Goal: Task Accomplishment & Management: Manage account settings

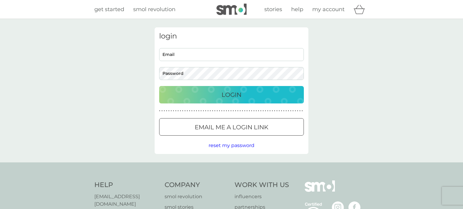
type input "markedcollins@gmail.com"
click at [236, 96] on p "Login" at bounding box center [231, 95] width 20 height 10
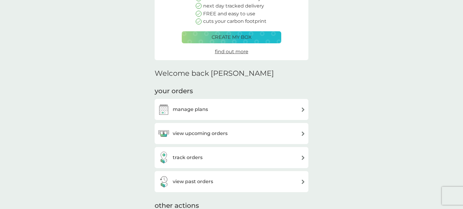
scroll to position [84, 0]
click at [224, 111] on div "manage plans" at bounding box center [231, 109] width 148 height 12
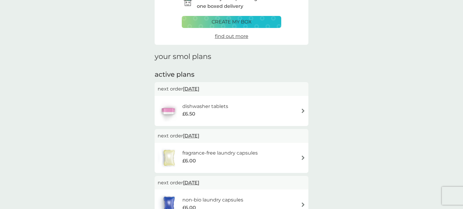
scroll to position [42, 0]
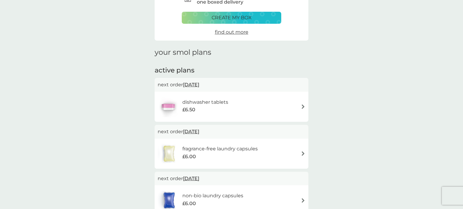
click at [302, 107] on img at bounding box center [303, 106] width 5 height 5
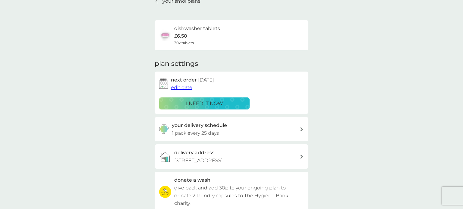
scroll to position [30, 0]
click at [209, 128] on h3 "your delivery schedule" at bounding box center [199, 126] width 55 height 8
select select "28"
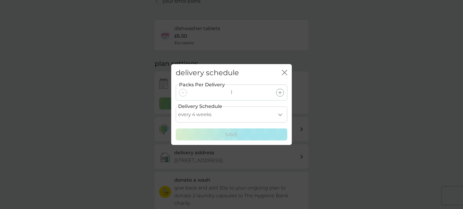
click at [285, 72] on icon "close" at bounding box center [285, 72] width 2 height 5
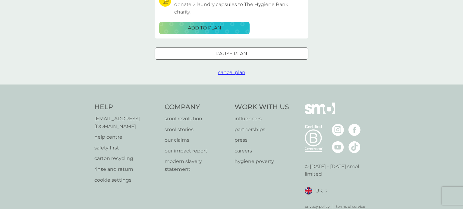
scroll to position [228, 0]
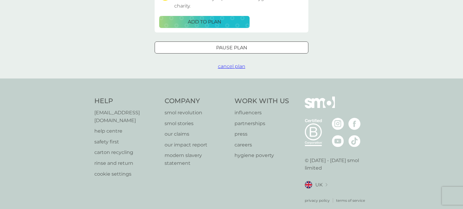
click at [246, 52] on p "Pause plan" at bounding box center [231, 48] width 31 height 8
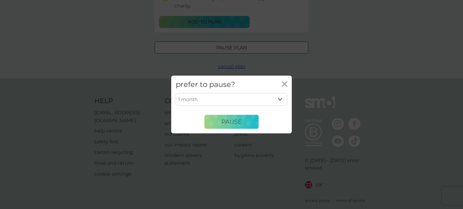
click at [281, 98] on select "1 month 2 months 3 months 4 months 5 months 6 months" at bounding box center [231, 99] width 111 height 13
select select "3"
click at [176, 93] on select "1 month 2 months 3 months 4 months 5 months 6 months" at bounding box center [231, 99] width 111 height 13
click at [235, 119] on span "Pause" at bounding box center [231, 121] width 20 height 7
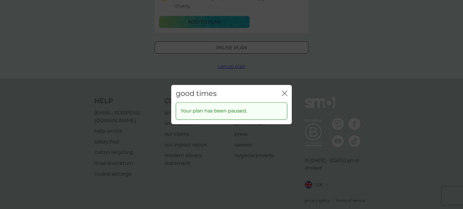
click at [284, 92] on icon "close" at bounding box center [284, 93] width 5 height 5
